Goal: Task Accomplishment & Management: Manage account settings

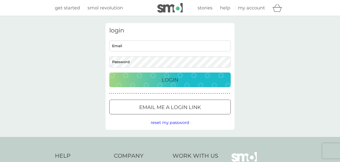
type input "[EMAIL_ADDRESS][DOMAIN_NAME]"
click at [159, 79] on div "Login" at bounding box center [169, 80] width 111 height 8
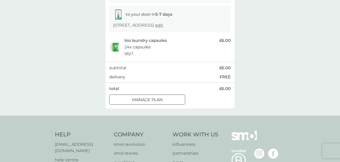
scroll to position [84, 0]
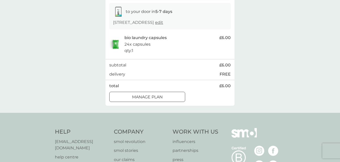
click at [163, 97] on div "Manage plan" at bounding box center [147, 97] width 75 height 7
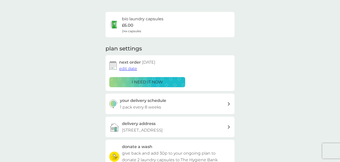
scroll to position [31, 0]
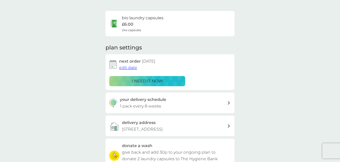
click at [126, 66] on span "edit date" at bounding box center [128, 67] width 18 height 5
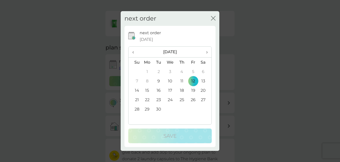
click at [208, 52] on span "›" at bounding box center [205, 52] width 5 height 11
click at [179, 82] on td "9" at bounding box center [181, 80] width 11 height 9
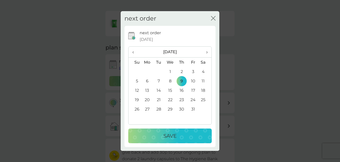
click at [161, 132] on div "Save" at bounding box center [169, 136] width 73 height 8
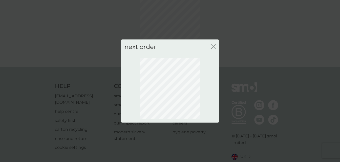
click at [215, 45] on icon "close" at bounding box center [213, 46] width 5 height 5
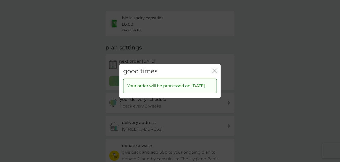
click at [215, 68] on icon "close" at bounding box center [214, 70] width 5 height 5
